Goal: Complete application form

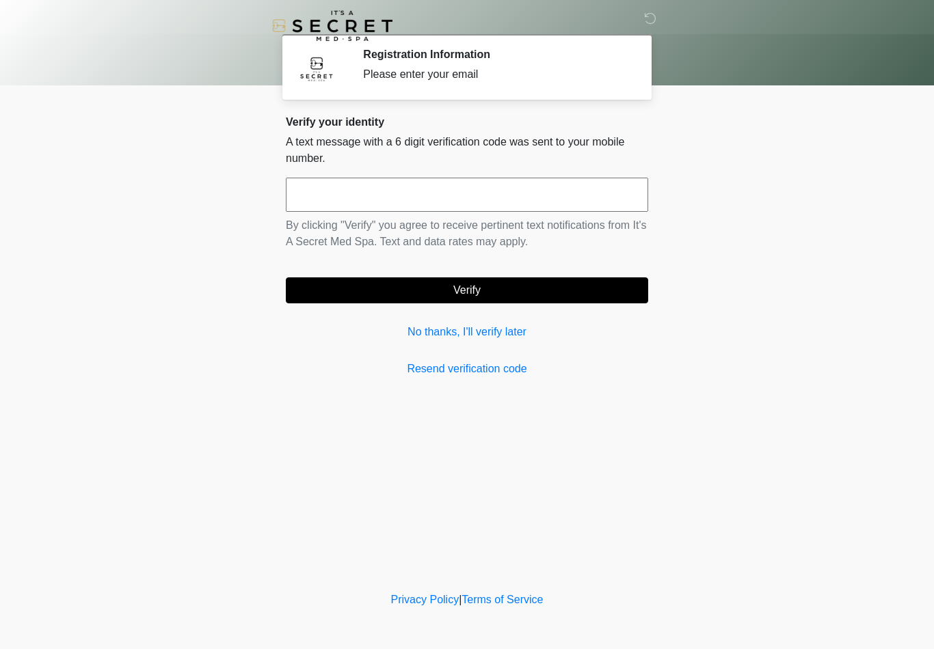
click at [334, 193] on input "text" at bounding box center [467, 195] width 362 height 34
type input "******"
click at [467, 290] on button "Verify" at bounding box center [467, 290] width 362 height 26
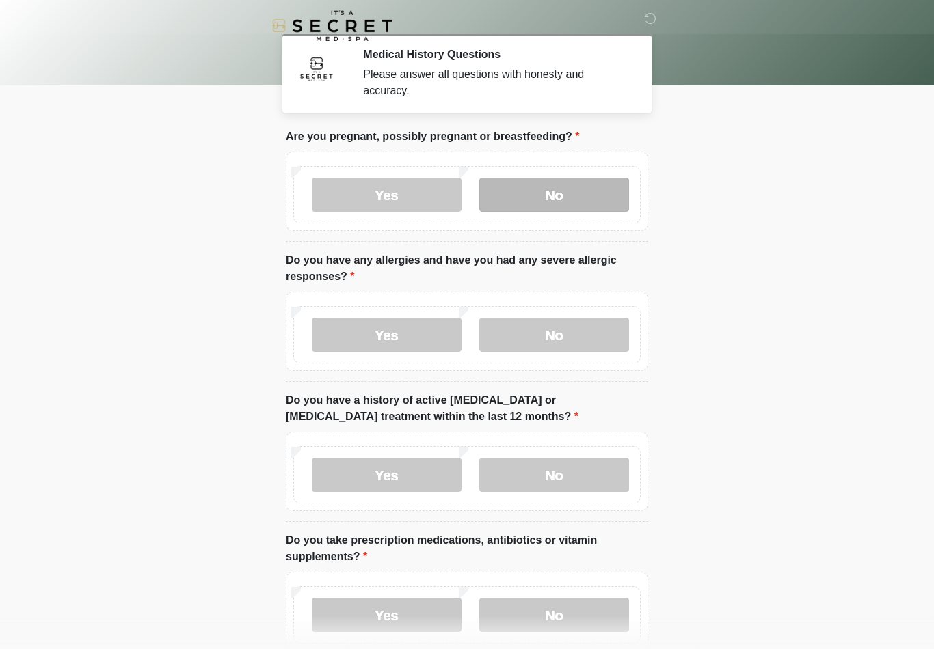
click at [521, 204] on label "No" at bounding box center [554, 195] width 150 height 34
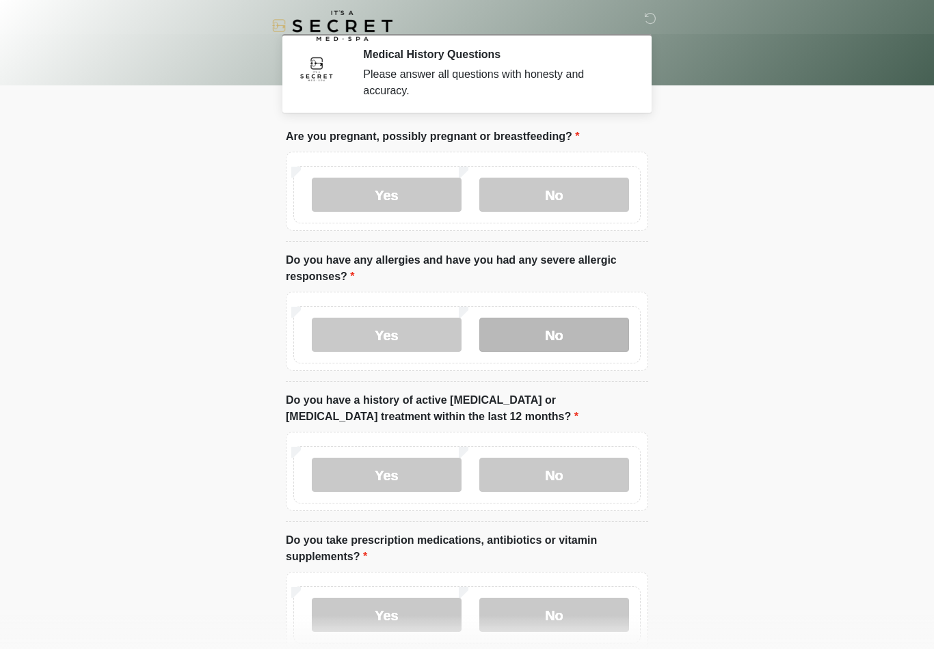
click at [538, 342] on label "No" at bounding box center [554, 335] width 150 height 34
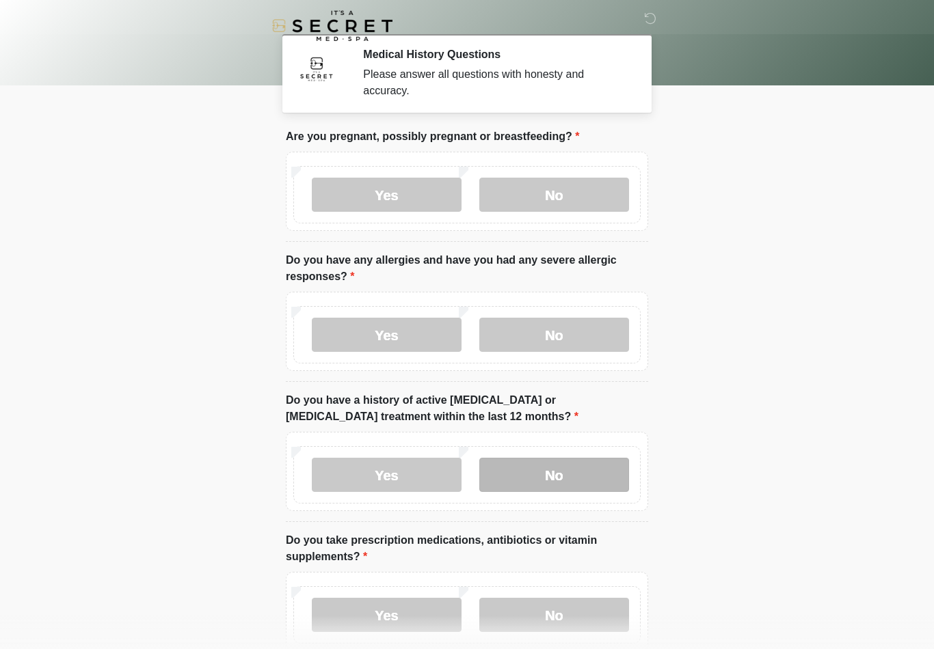
click at [571, 469] on label "No" at bounding box center [554, 475] width 150 height 34
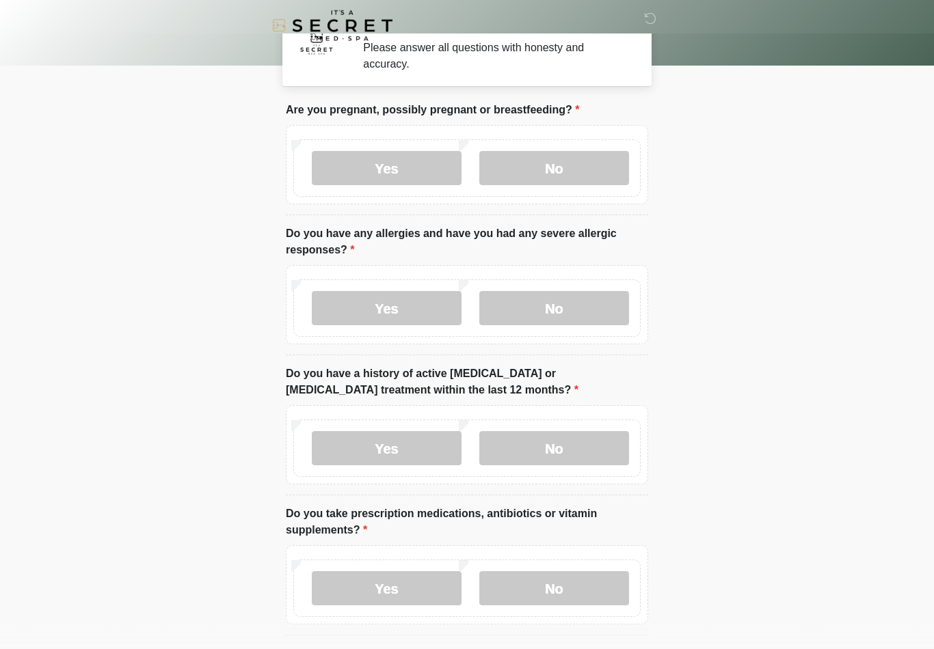
scroll to position [27, 0]
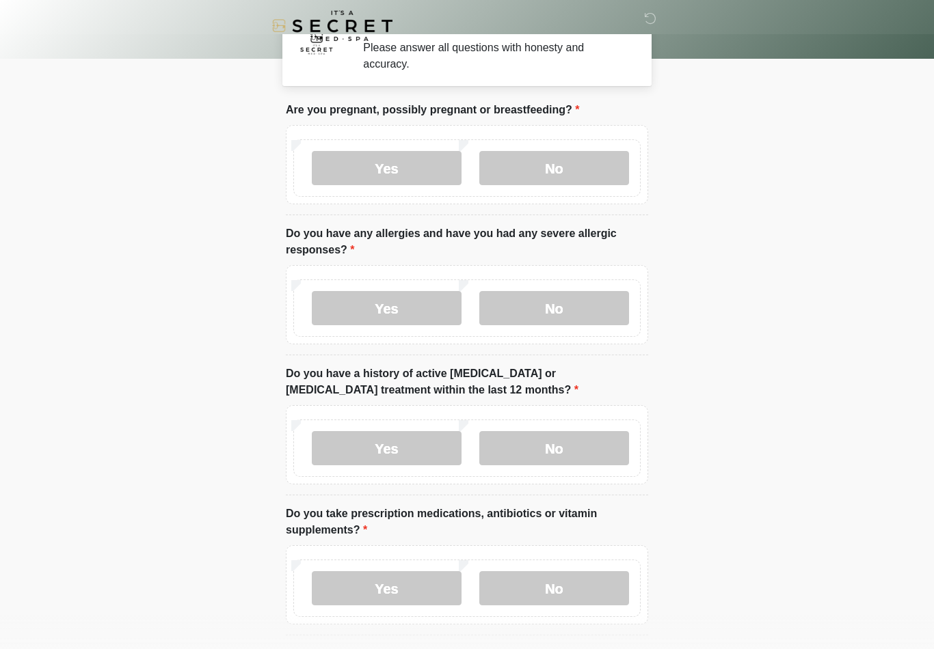
click at [382, 601] on label "Yes" at bounding box center [387, 588] width 150 height 34
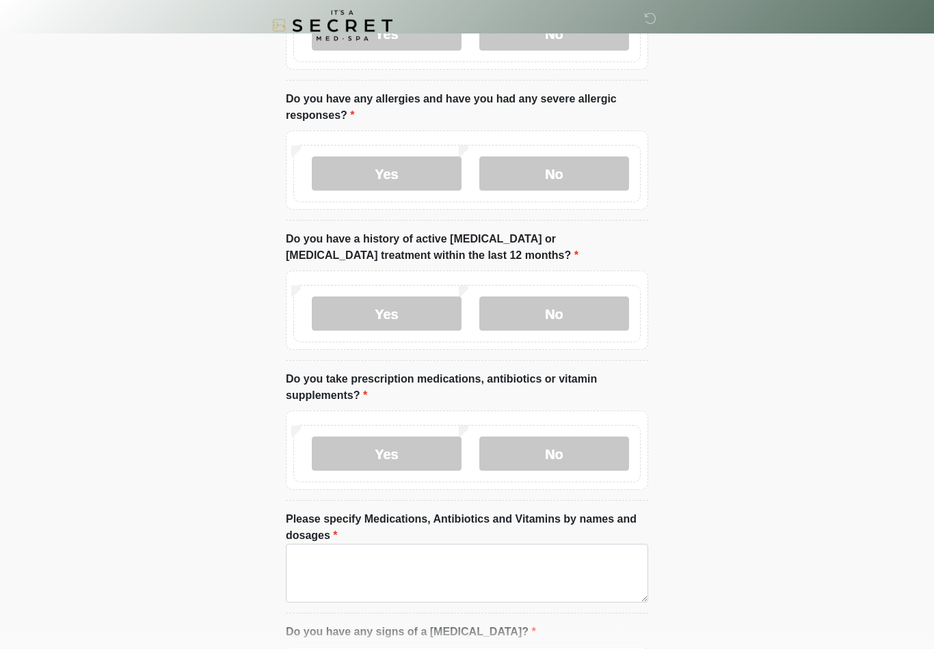
scroll to position [161, 0]
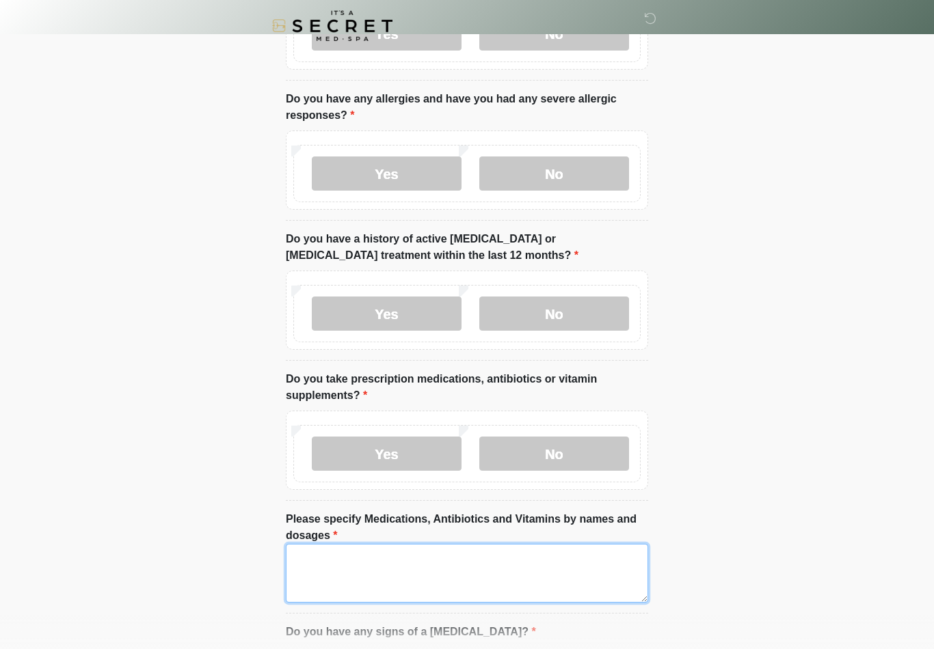
click at [370, 573] on textarea "Please specify Medications, Antibiotics and Vitamins by names and dosages" at bounding box center [467, 573] width 362 height 59
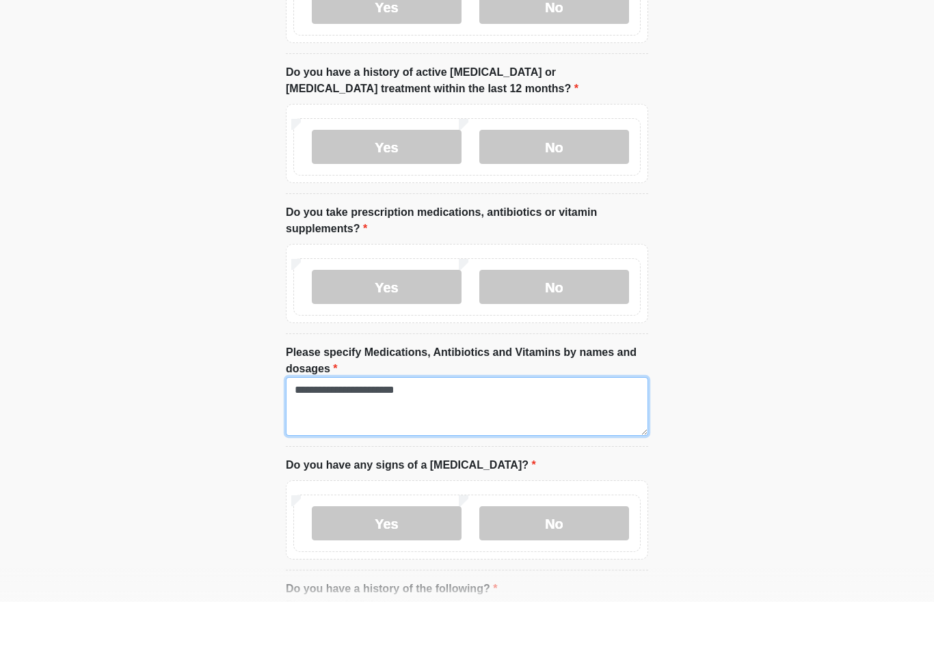
scroll to position [282, 0]
type textarea "**********"
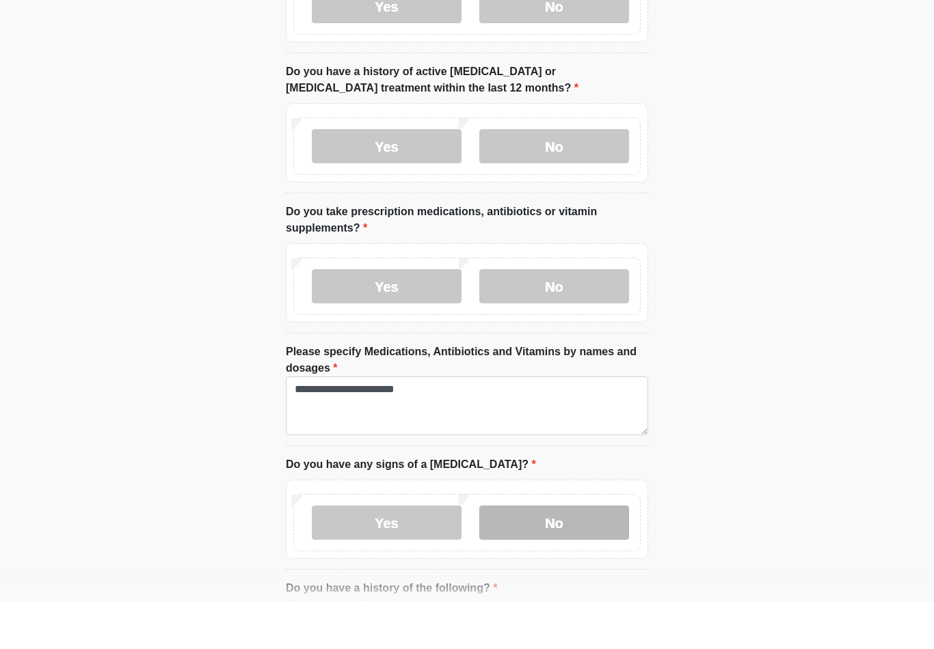
click at [547, 553] on label "No" at bounding box center [554, 570] width 150 height 34
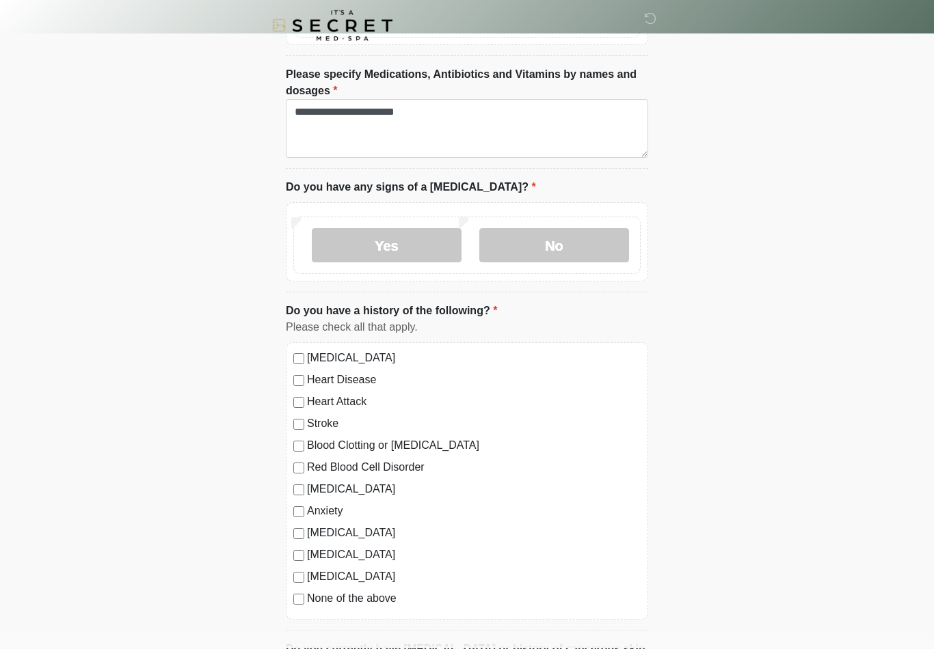
scroll to position [608, 0]
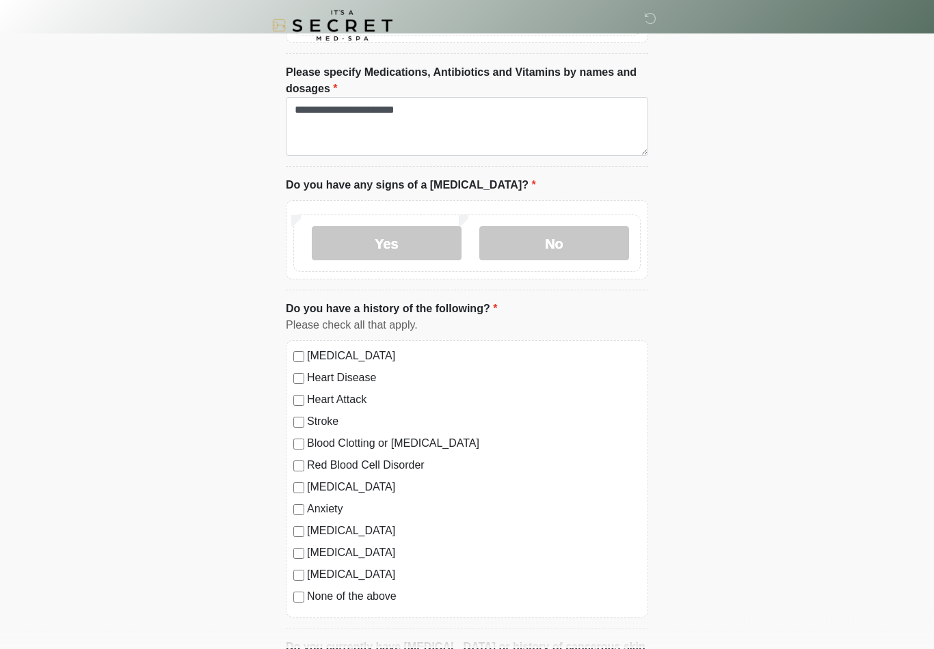
click at [353, 592] on label "None of the above" at bounding box center [474, 597] width 334 height 16
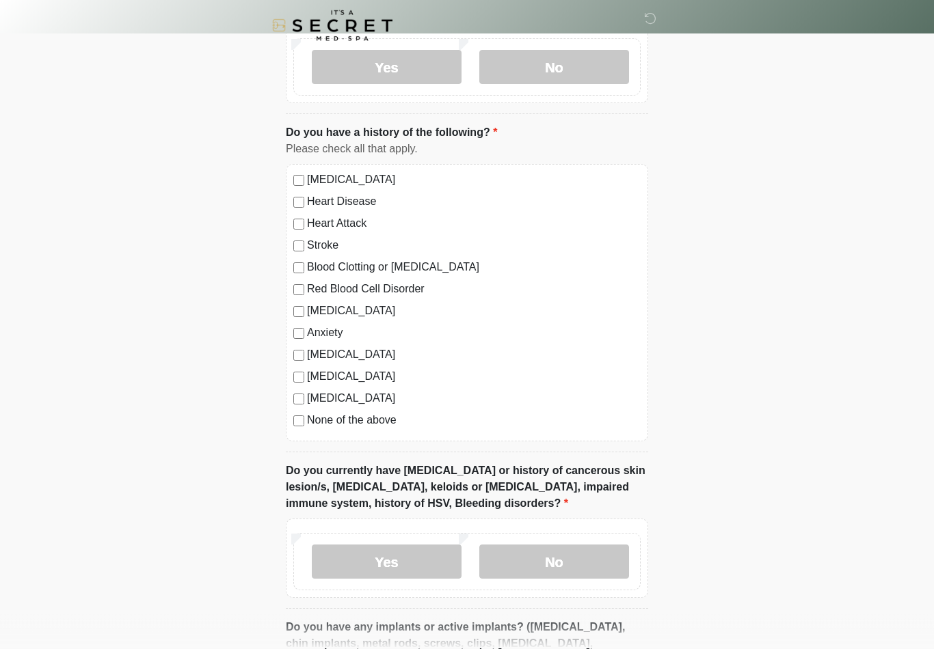
scroll to position [785, 0]
click at [527, 560] on label "No" at bounding box center [554, 562] width 150 height 34
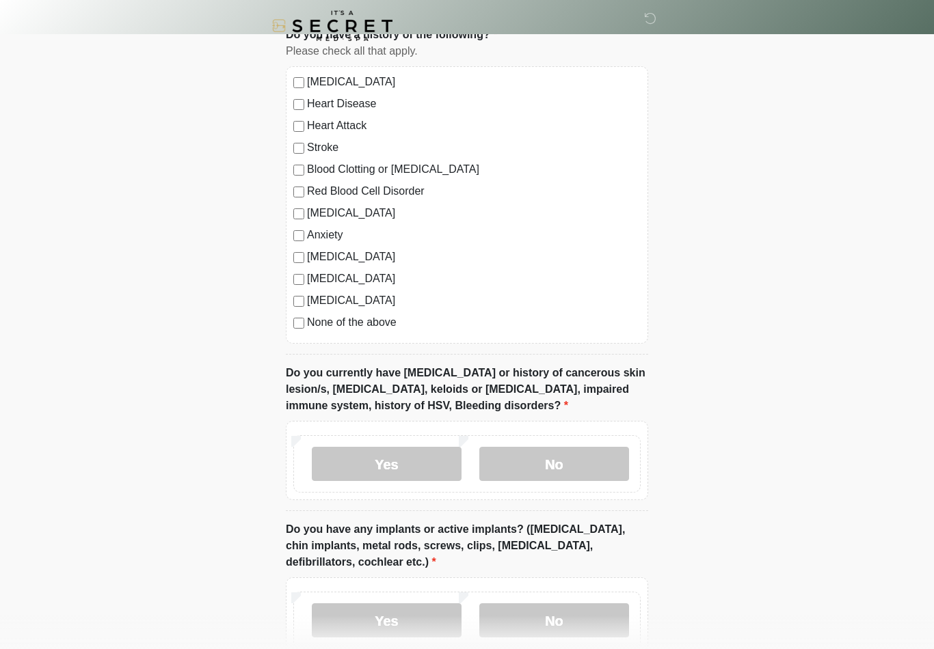
scroll to position [918, 0]
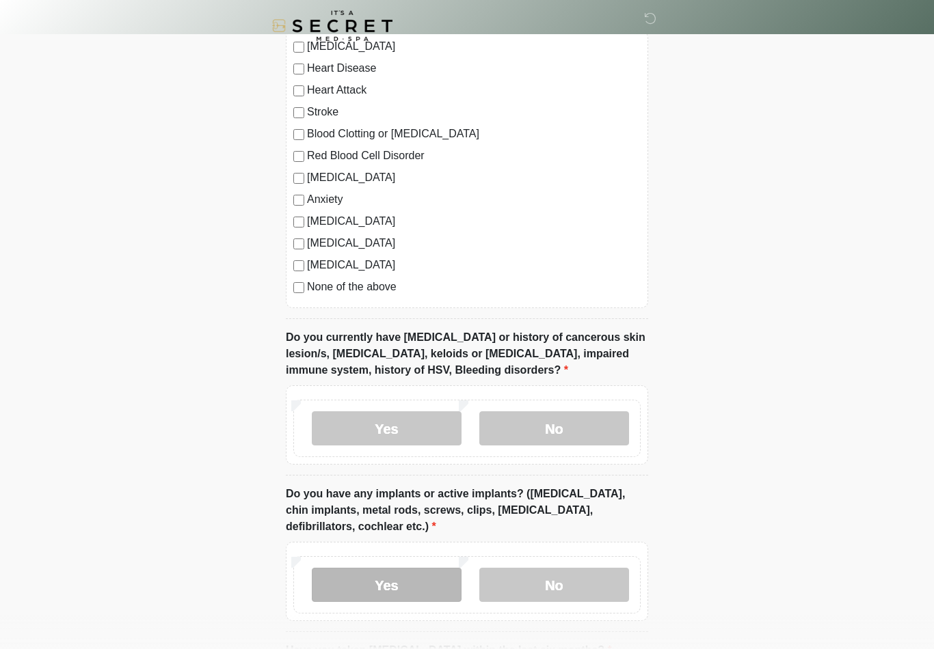
click at [411, 591] on label "Yes" at bounding box center [387, 585] width 150 height 34
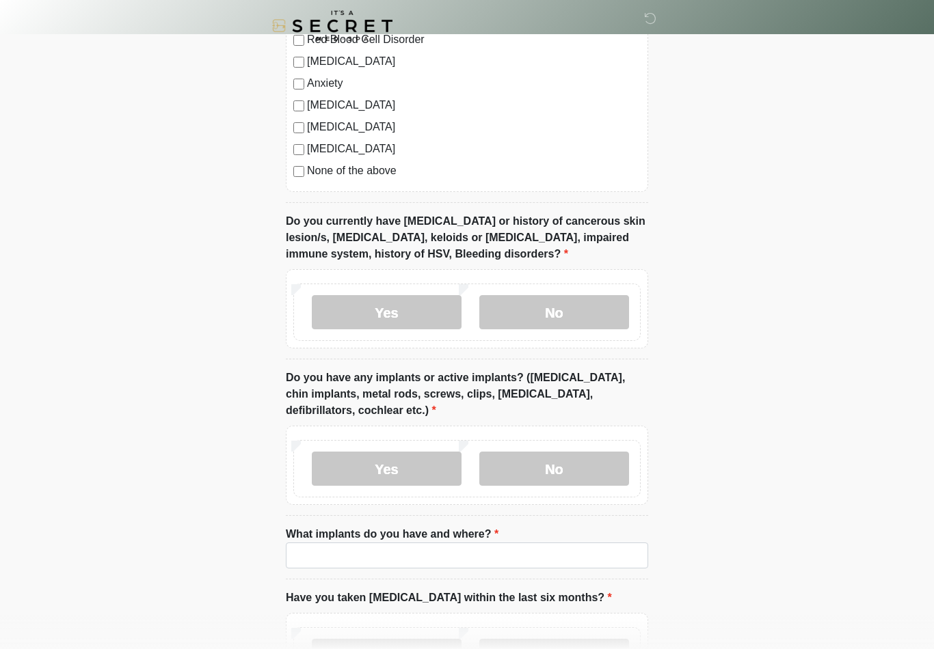
scroll to position [1035, 0]
click at [356, 546] on input "What implants do you have and where?" at bounding box center [467, 555] width 362 height 26
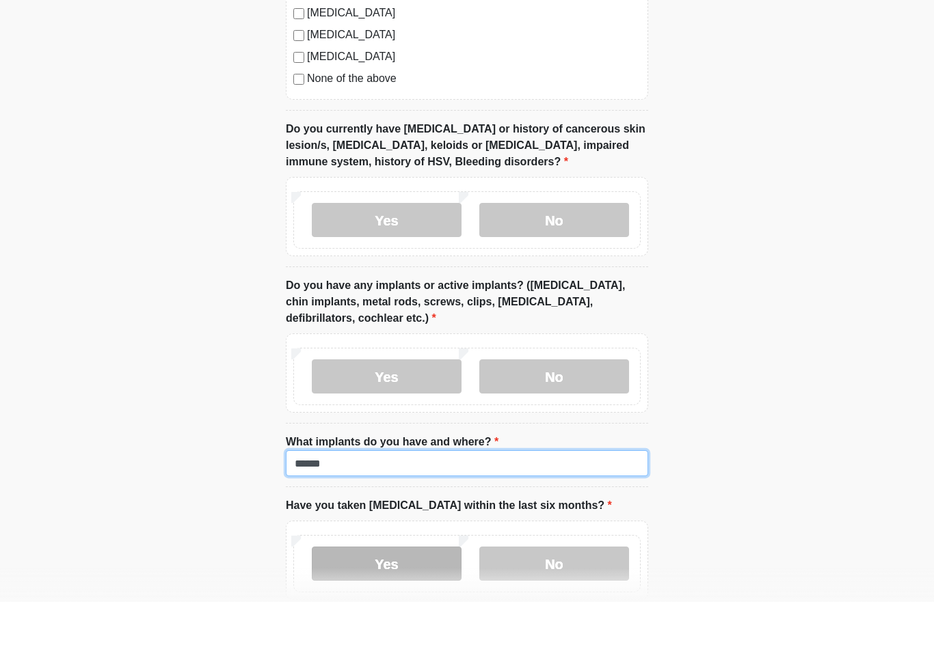
scroll to position [1080, 0]
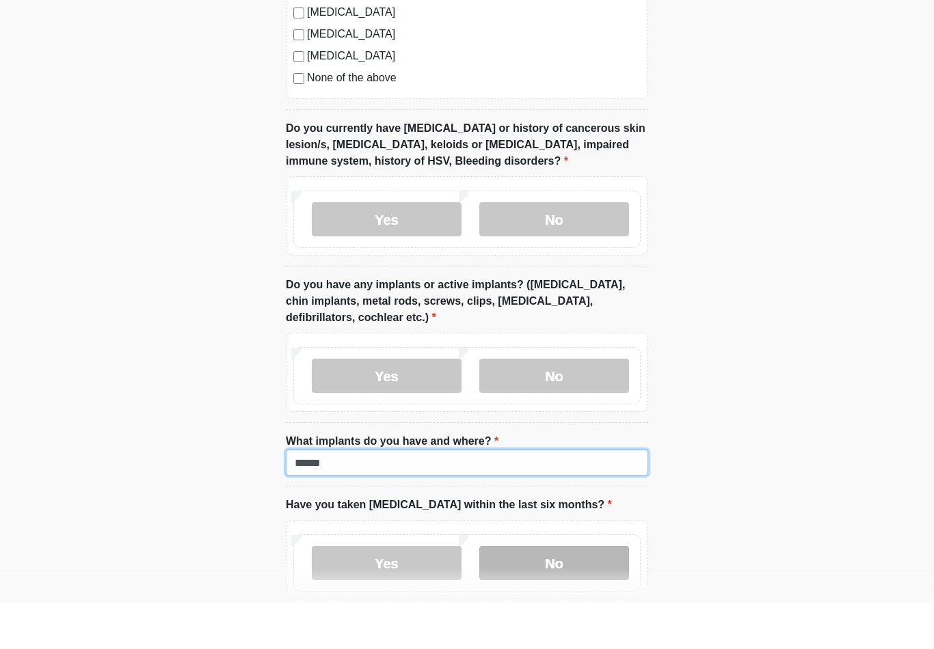
type input "******"
click at [543, 593] on label "No" at bounding box center [554, 610] width 150 height 34
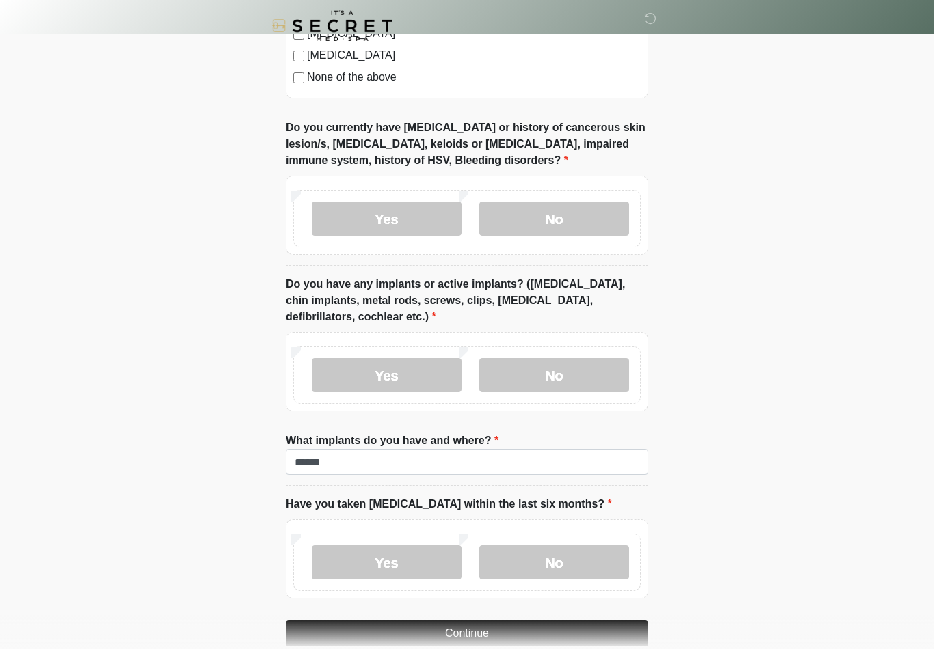
scroll to position [1174, 0]
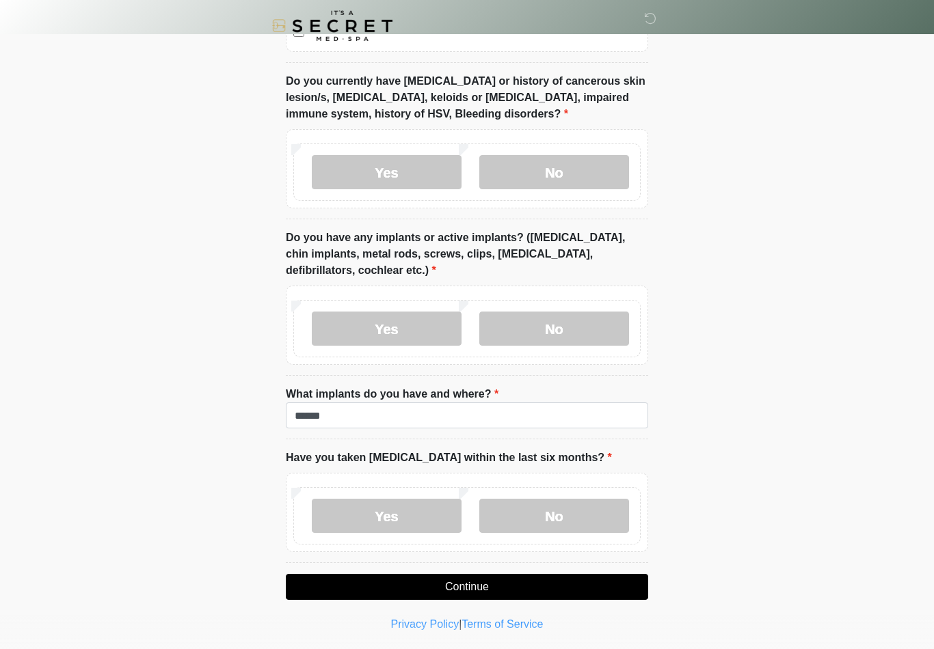
click at [521, 583] on button "Continue" at bounding box center [467, 587] width 362 height 26
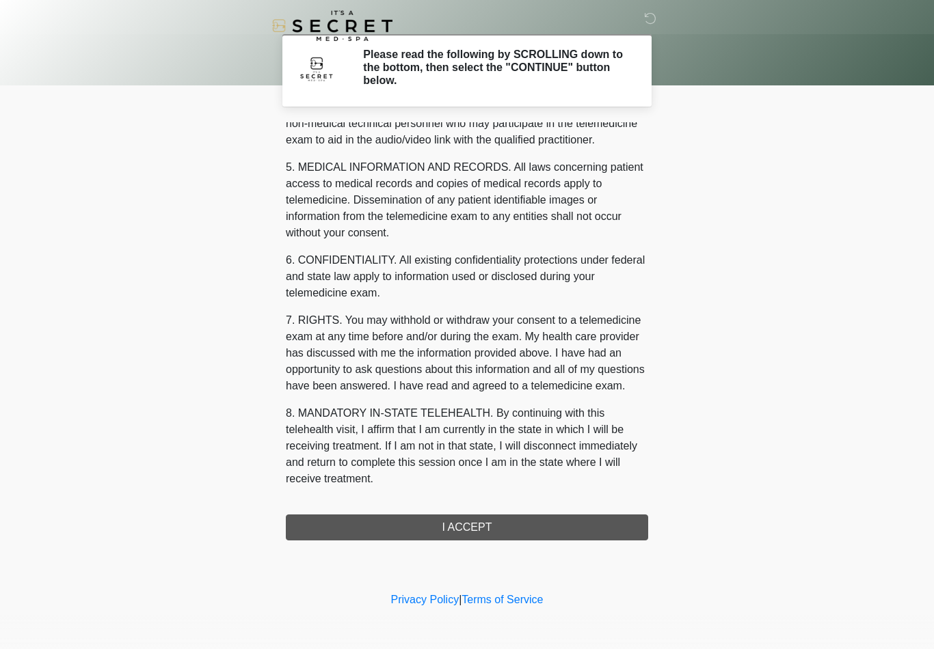
scroll to position [417, 0]
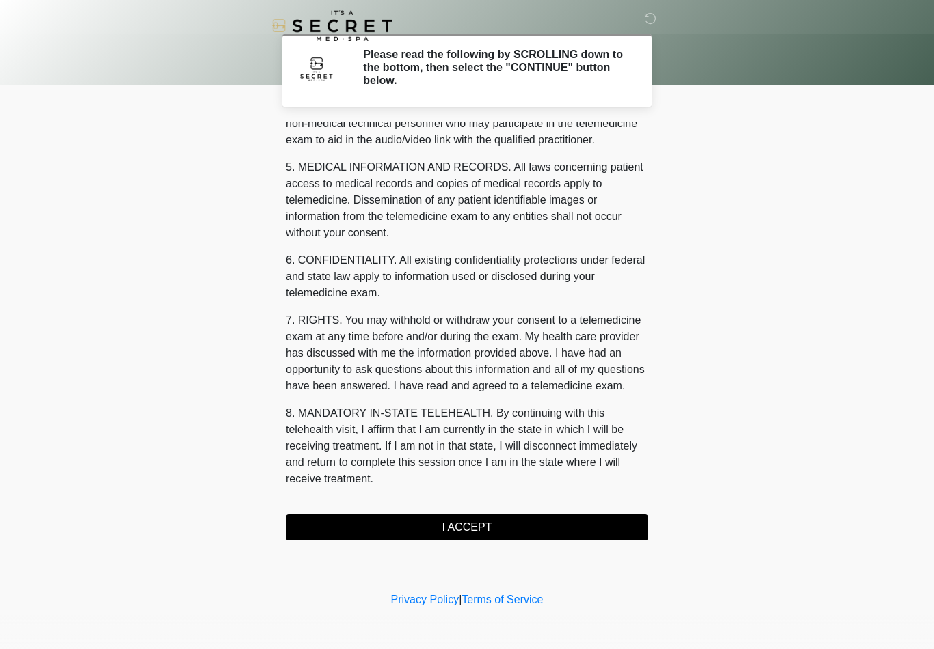
click at [427, 531] on button "I ACCEPT" at bounding box center [467, 528] width 362 height 26
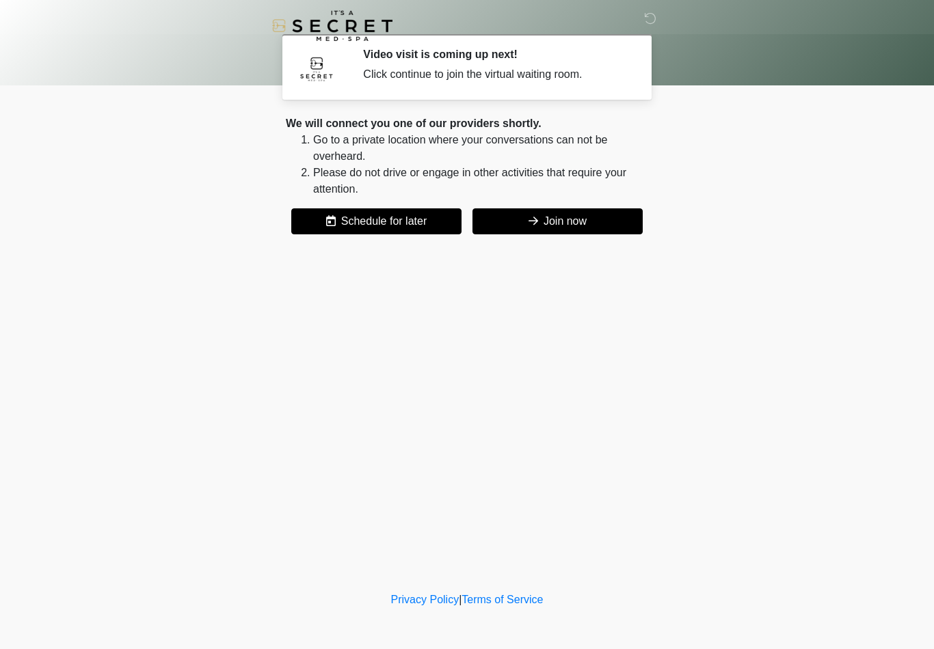
click at [550, 228] on button "Join now" at bounding box center [557, 221] width 170 height 26
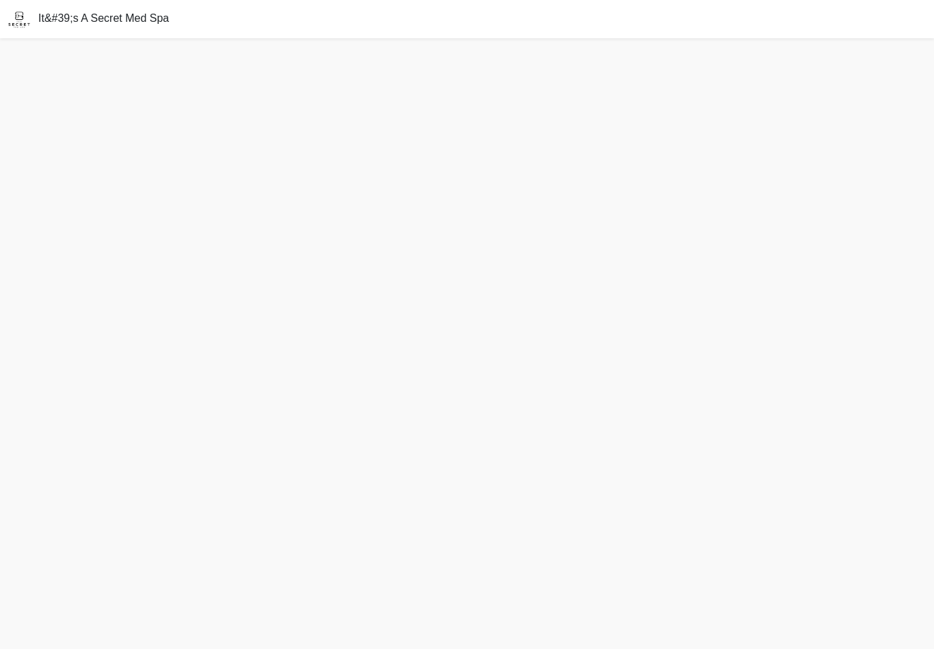
scroll to position [8, 0]
